Goal: Navigation & Orientation: Find specific page/section

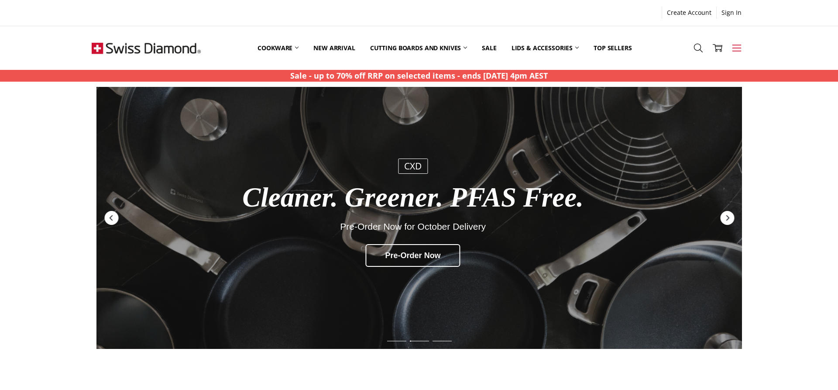
click at [738, 50] on icon at bounding box center [737, 48] width 10 height 10
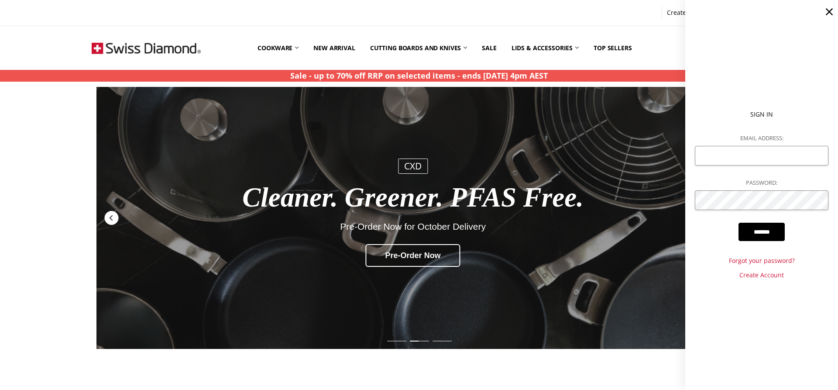
scroll to position [3, 0]
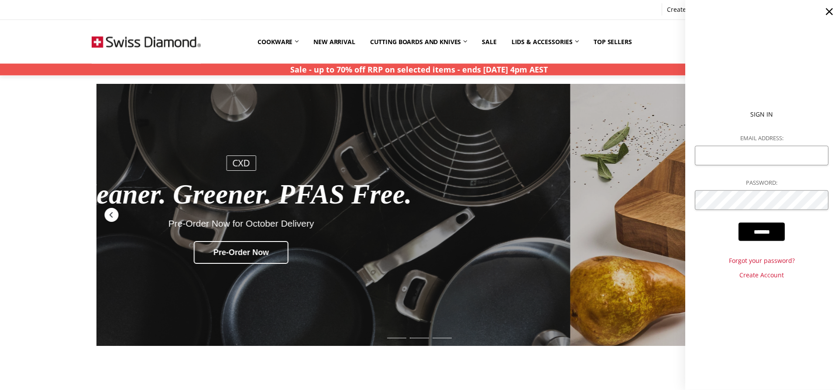
click at [829, 11] on use at bounding box center [829, 11] width 7 height 7
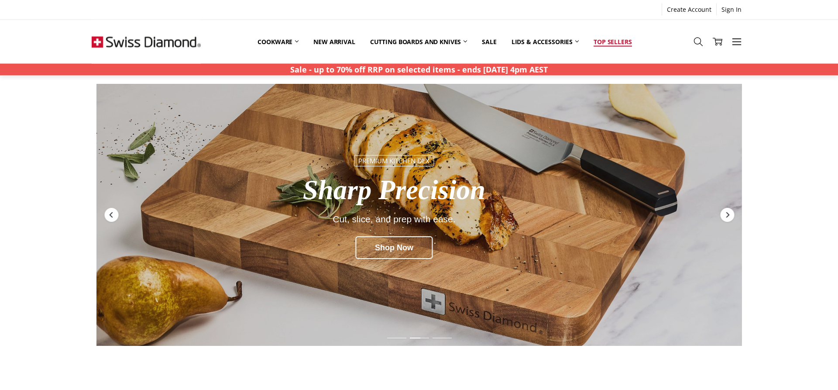
click at [622, 41] on link "Top Sellers" at bounding box center [612, 41] width 53 height 19
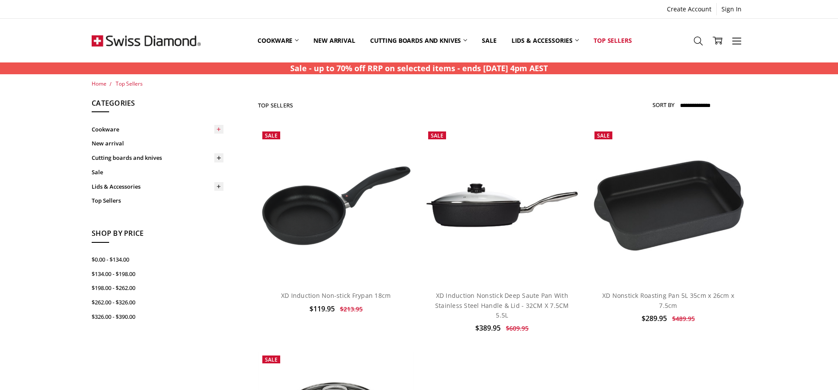
click at [216, 129] on icon at bounding box center [219, 129] width 7 height 7
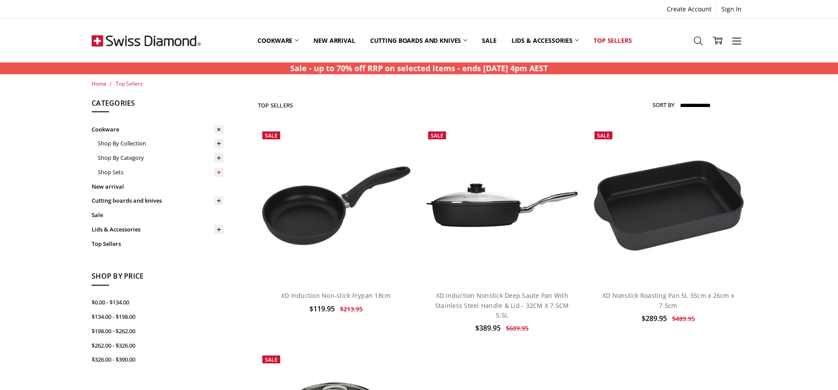
click at [220, 171] on icon at bounding box center [219, 172] width 7 height 7
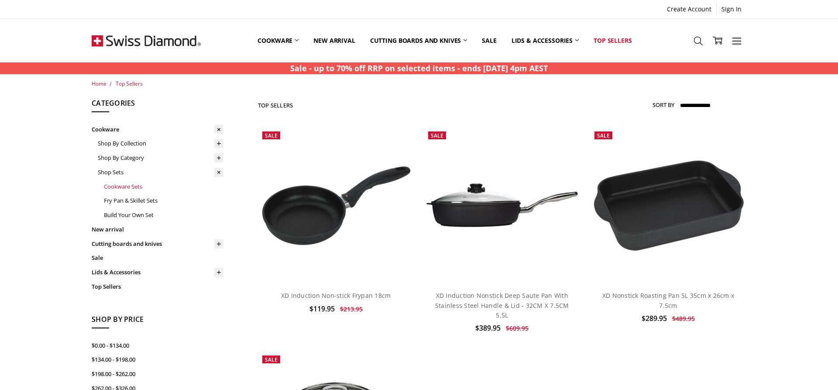
click at [141, 186] on link "Cookware Sets" at bounding box center [164, 186] width 120 height 14
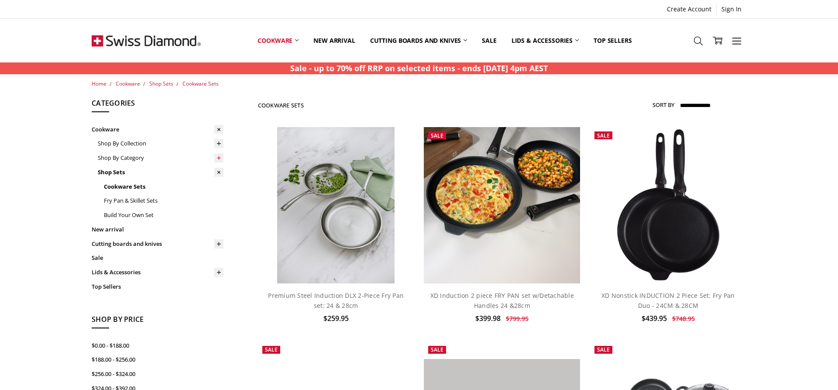
click at [220, 158] on use at bounding box center [219, 158] width 4 height 4
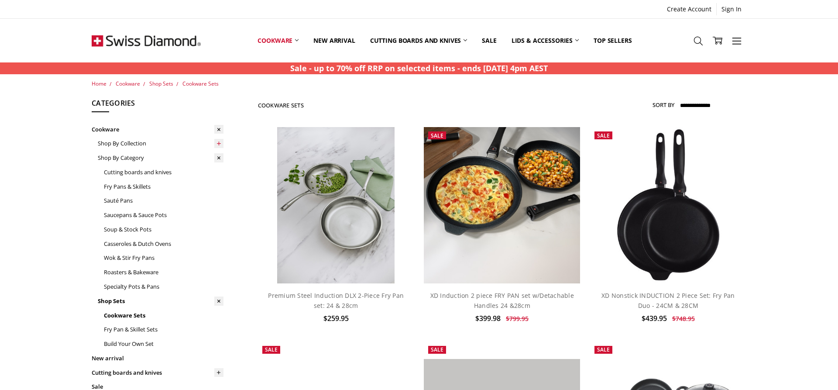
click at [221, 144] on icon at bounding box center [219, 143] width 7 height 7
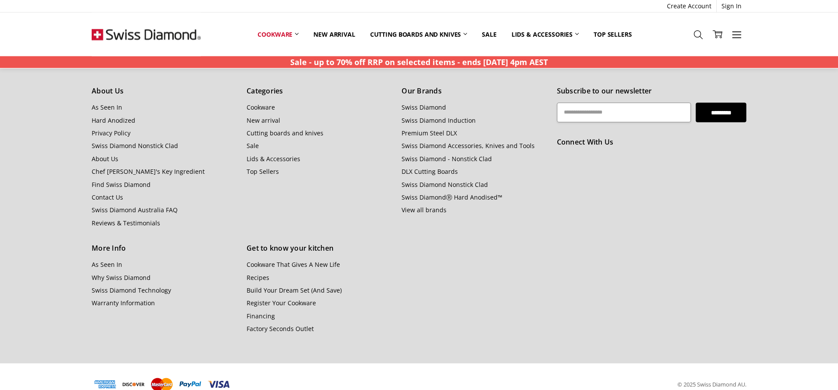
scroll to position [1246, 0]
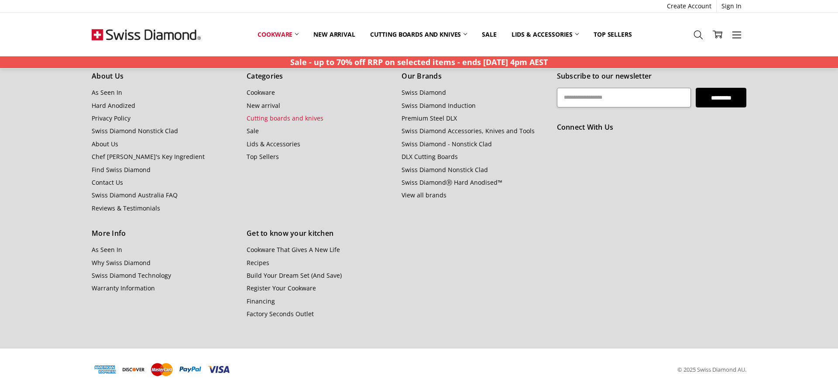
click at [316, 118] on link "Cutting boards and knives" at bounding box center [285, 118] width 77 height 8
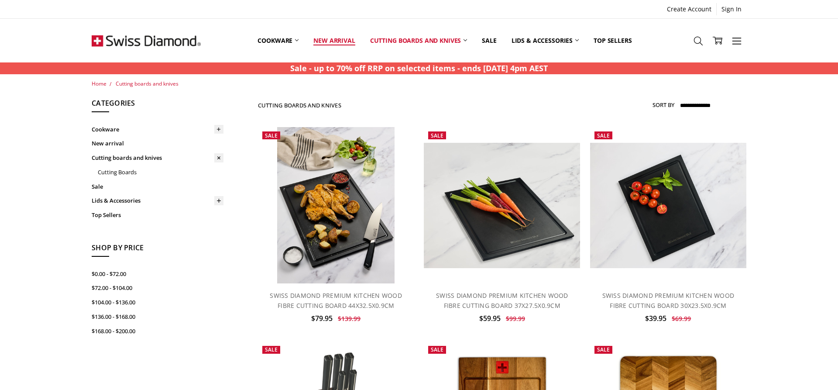
click at [344, 39] on link "New arrival" at bounding box center [334, 40] width 56 height 39
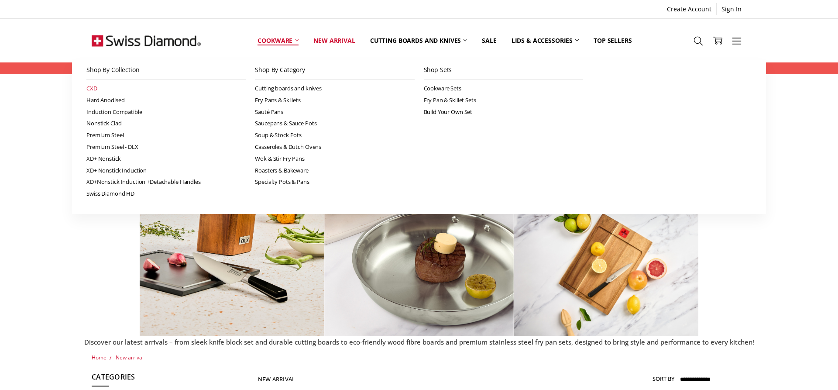
click at [90, 88] on link "CXD" at bounding box center [165, 89] width 159 height 12
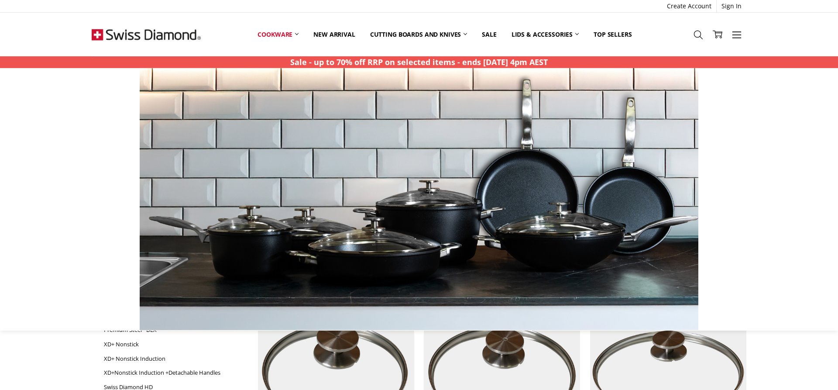
scroll to position [178, 0]
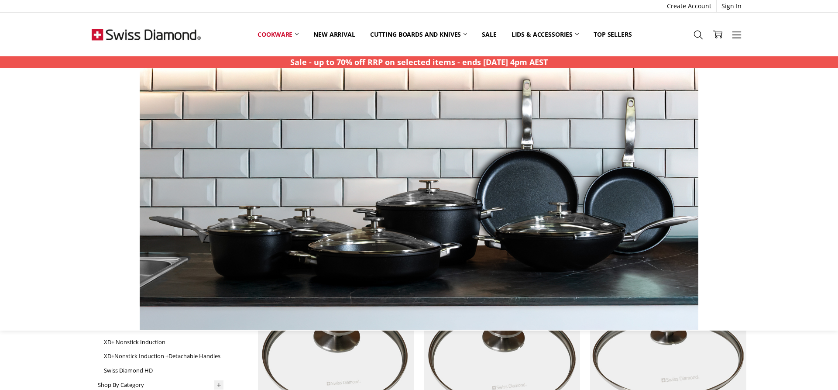
click at [380, 304] on img at bounding box center [284, 199] width 559 height 262
click at [413, 243] on img at bounding box center [284, 199] width 559 height 262
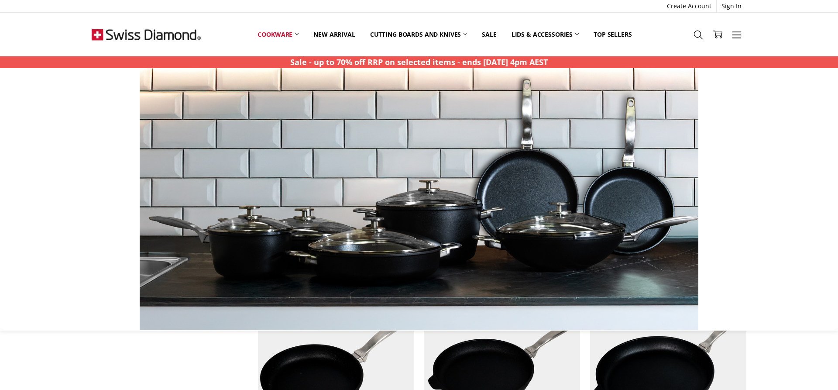
scroll to position [757, 0]
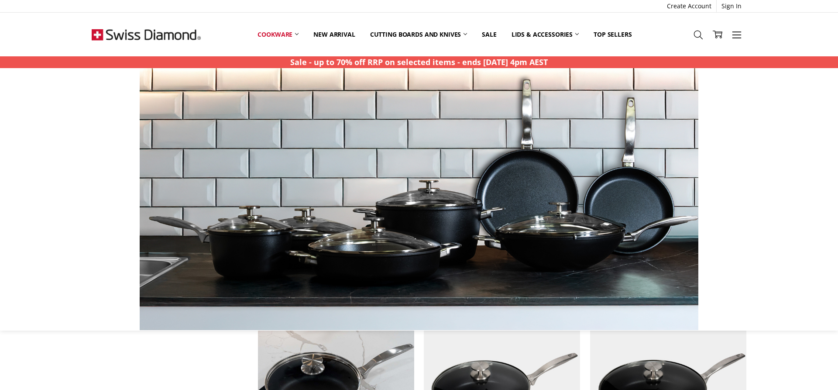
click at [255, 92] on img at bounding box center [284, 199] width 559 height 262
click at [488, 235] on img at bounding box center [284, 199] width 559 height 262
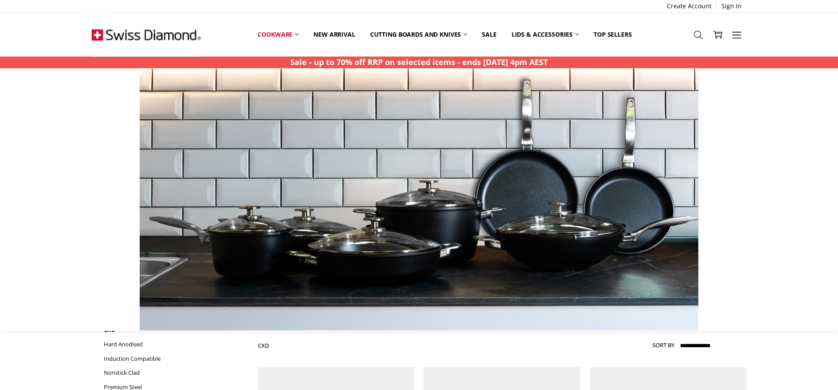
scroll to position [0, 0]
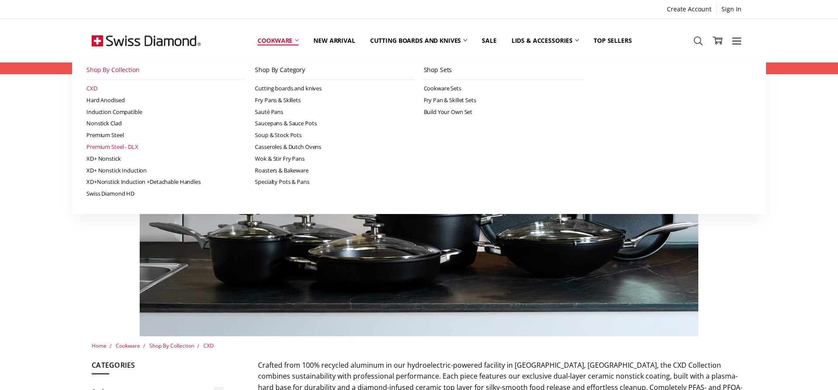
click at [125, 146] on link "Premium Steel - DLX" at bounding box center [165, 147] width 159 height 12
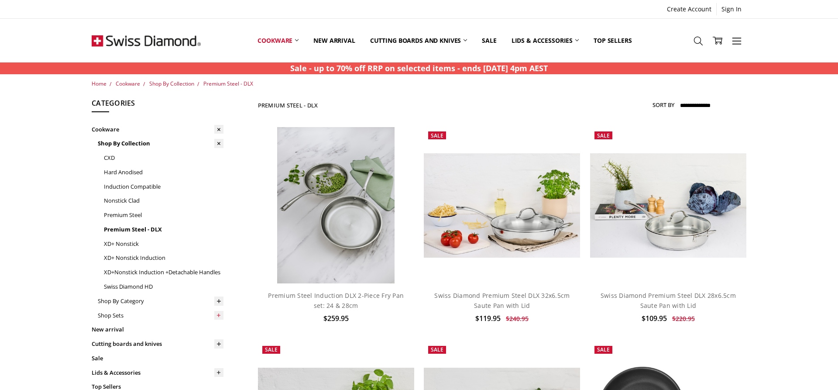
click at [218, 314] on icon at bounding box center [219, 315] width 7 height 7
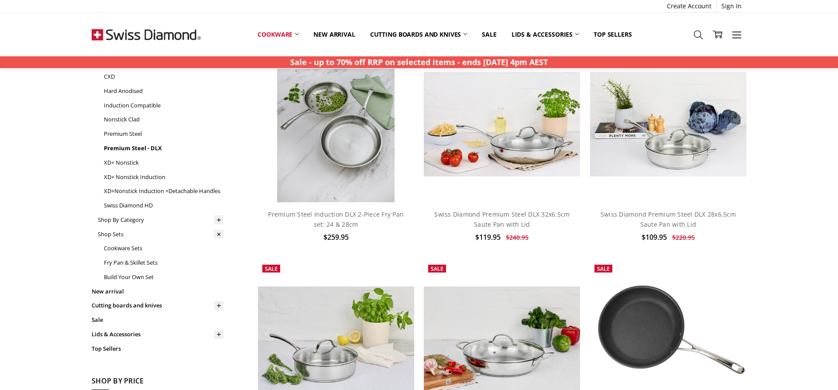
scroll to position [89, 0]
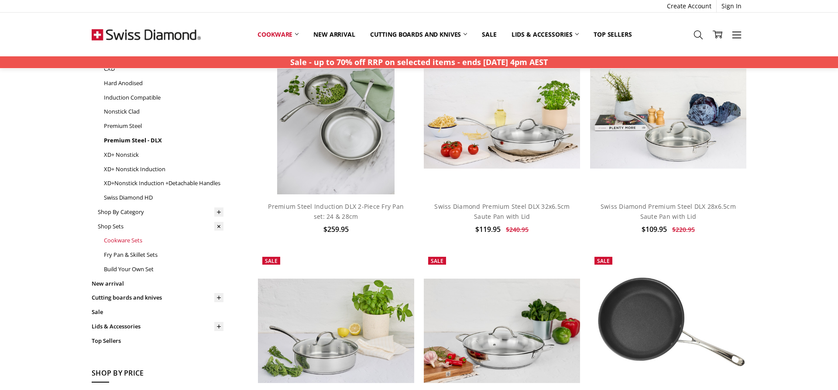
click at [124, 240] on link "Cookware Sets" at bounding box center [164, 240] width 120 height 14
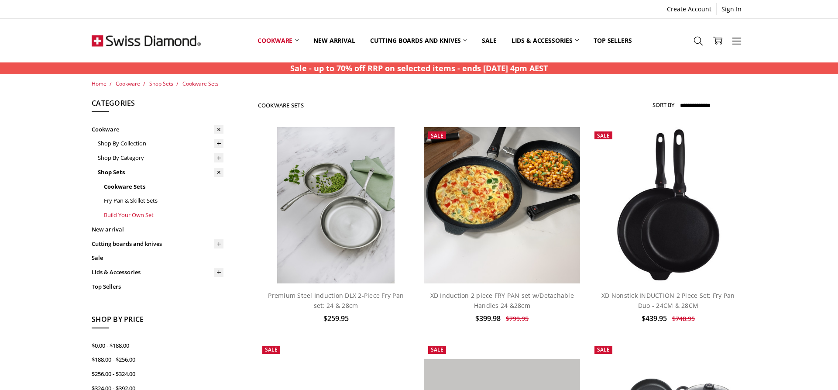
click at [145, 215] on link "Build Your Own Set" at bounding box center [164, 215] width 120 height 14
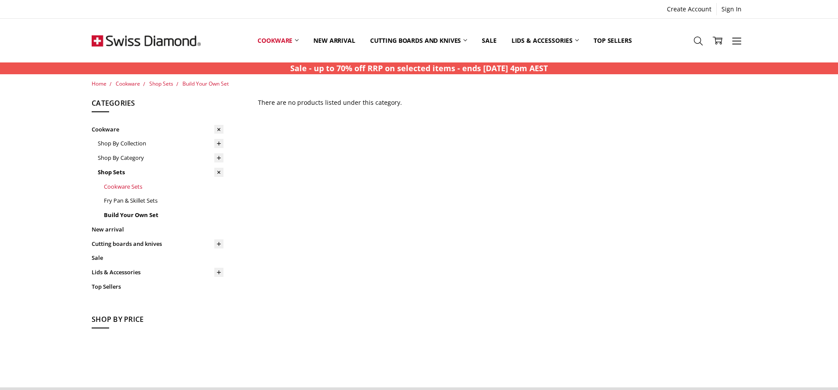
click at [131, 184] on link "Cookware Sets" at bounding box center [164, 186] width 120 height 14
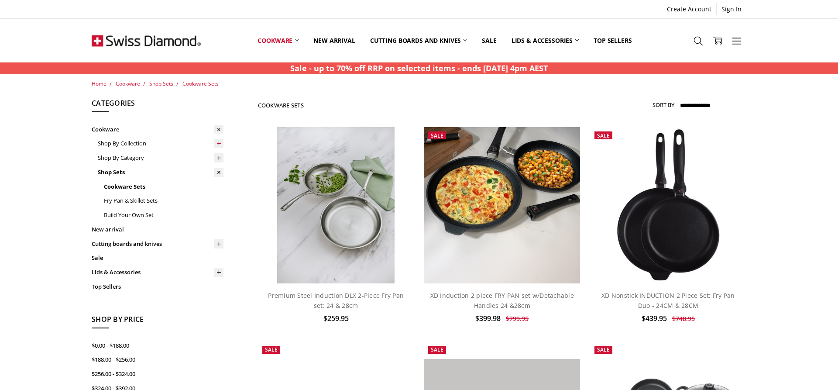
click at [221, 143] on icon at bounding box center [219, 143] width 7 height 7
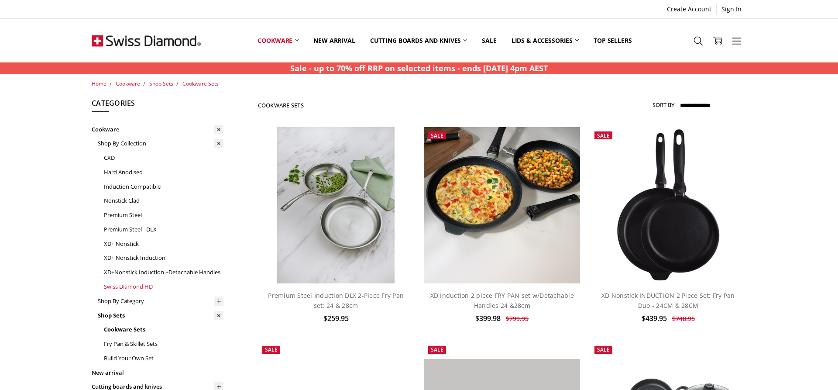
click at [146, 284] on link "Swiss Diamond HD" at bounding box center [164, 286] width 120 height 14
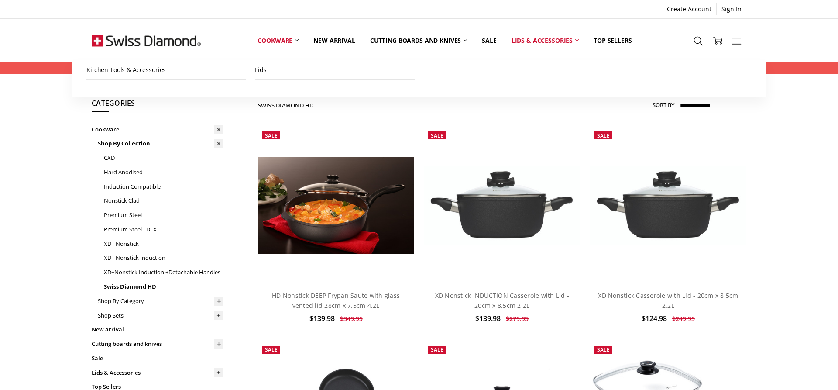
click at [563, 40] on link "Lids & Accessories" at bounding box center [545, 40] width 82 height 39
